Goal: Information Seeking & Learning: Learn about a topic

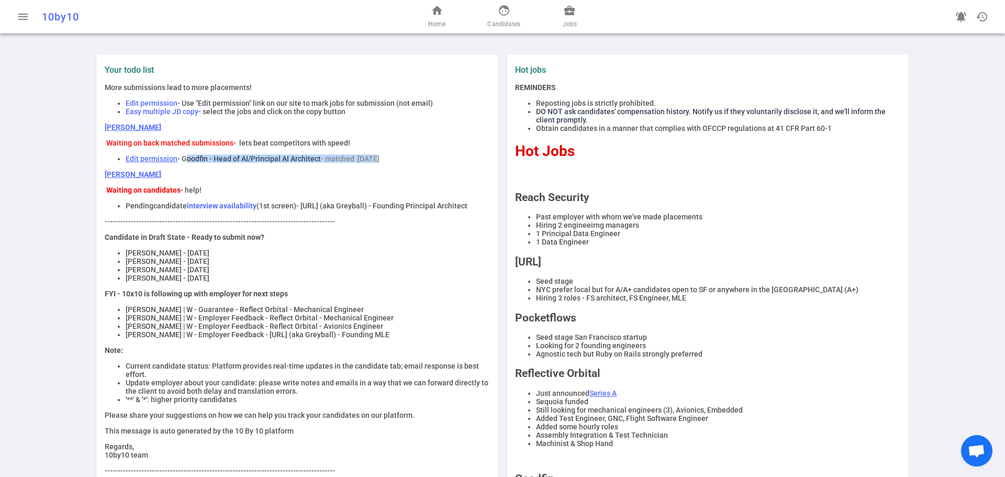
drag, startPoint x: 297, startPoint y: 165, endPoint x: 179, endPoint y: 164, distance: 118.9
click at [179, 163] on li "Edit permission - Goodfin - Head of AI/Principal AI Architect - matched [DATE]" at bounding box center [308, 158] width 364 height 8
click at [179, 163] on span "- Goodfin - Head of AI/Principal AI Architect" at bounding box center [248, 158] width 143 height 8
click at [569, 21] on span "Jobs" at bounding box center [570, 24] width 14 height 10
click at [575, 15] on span "business_center" at bounding box center [569, 10] width 13 height 13
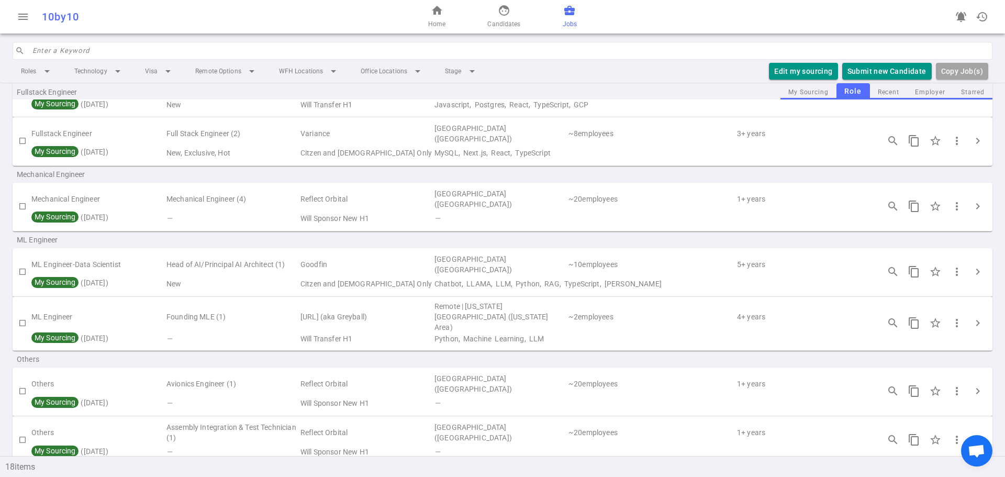
scroll to position [576, 0]
click at [974, 265] on span "chevron_right" at bounding box center [978, 271] width 13 height 13
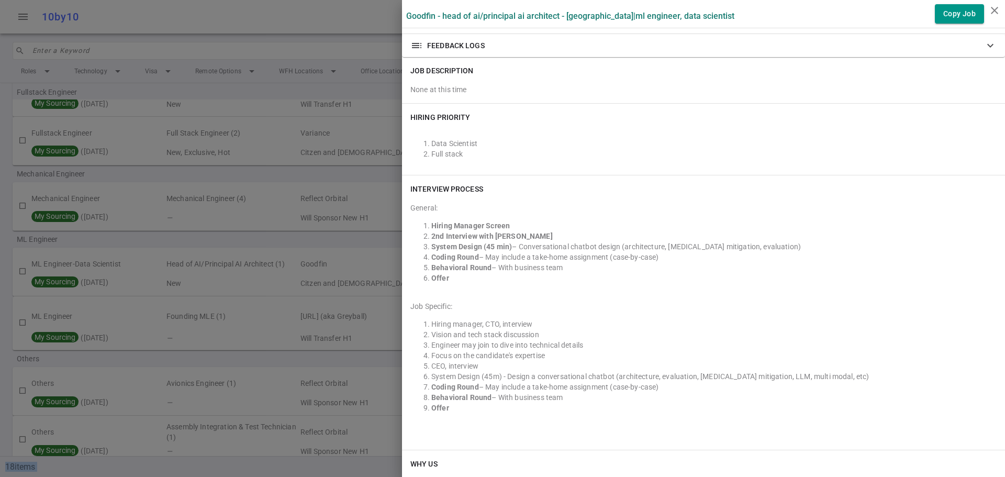
scroll to position [1329, 0]
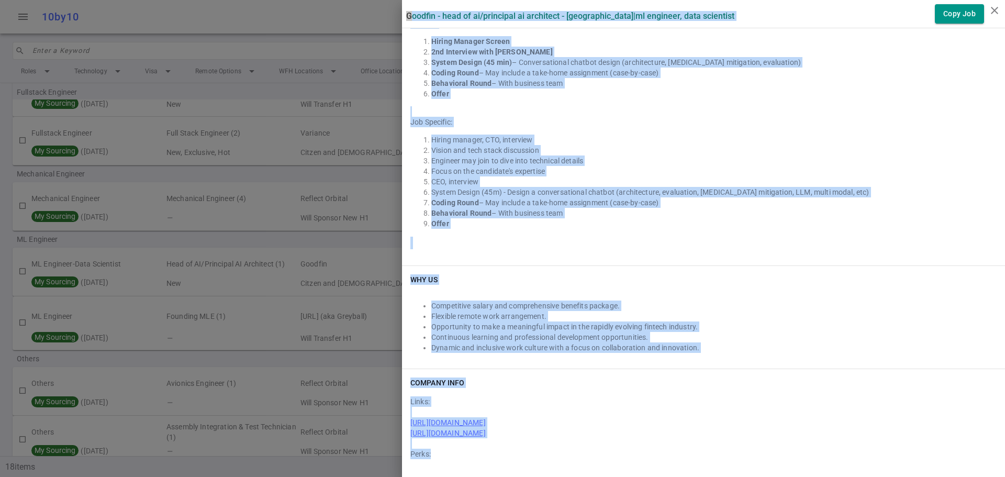
drag, startPoint x: 399, startPoint y: 16, endPoint x: 931, endPoint y: 449, distance: 685.9
copy div "Loremip - Dolo si AM/Consectet AD Elitseddo - Eiu Temporinc | UT Laboreet, Dolo…"
